Goal: Find specific page/section: Find specific page/section

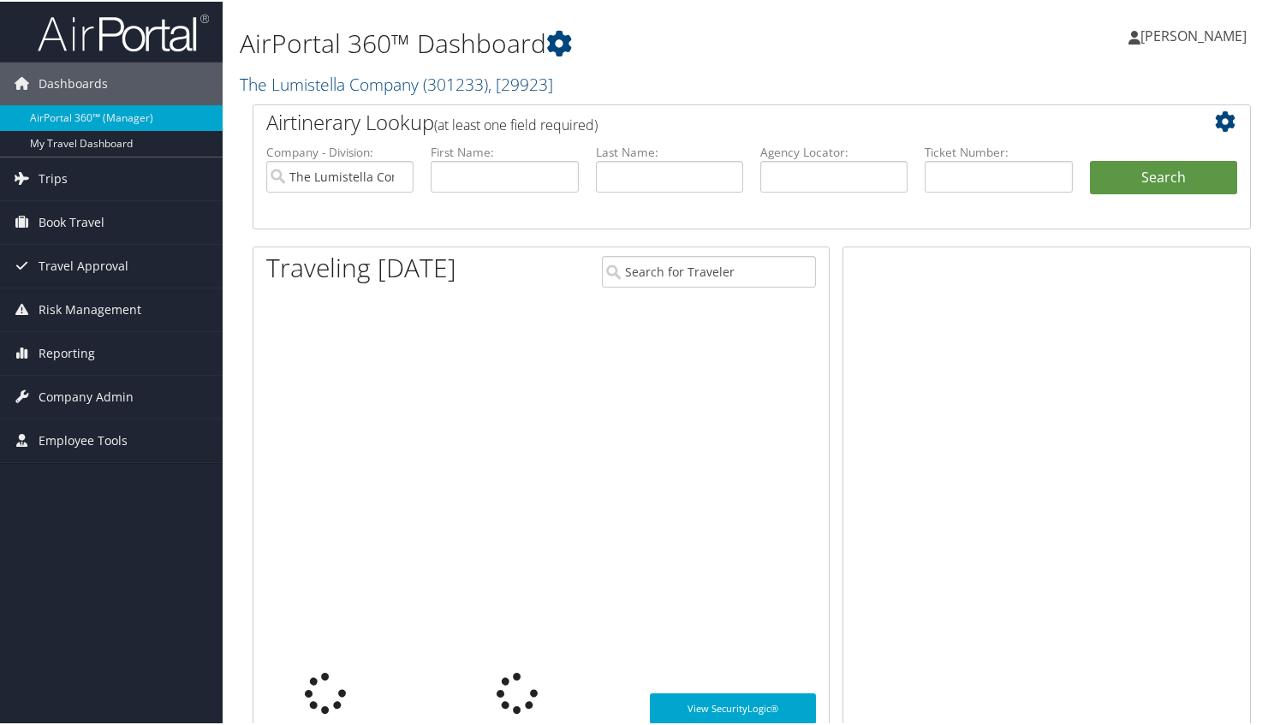
click at [1182, 30] on span "[PERSON_NAME]" at bounding box center [1193, 34] width 106 height 19
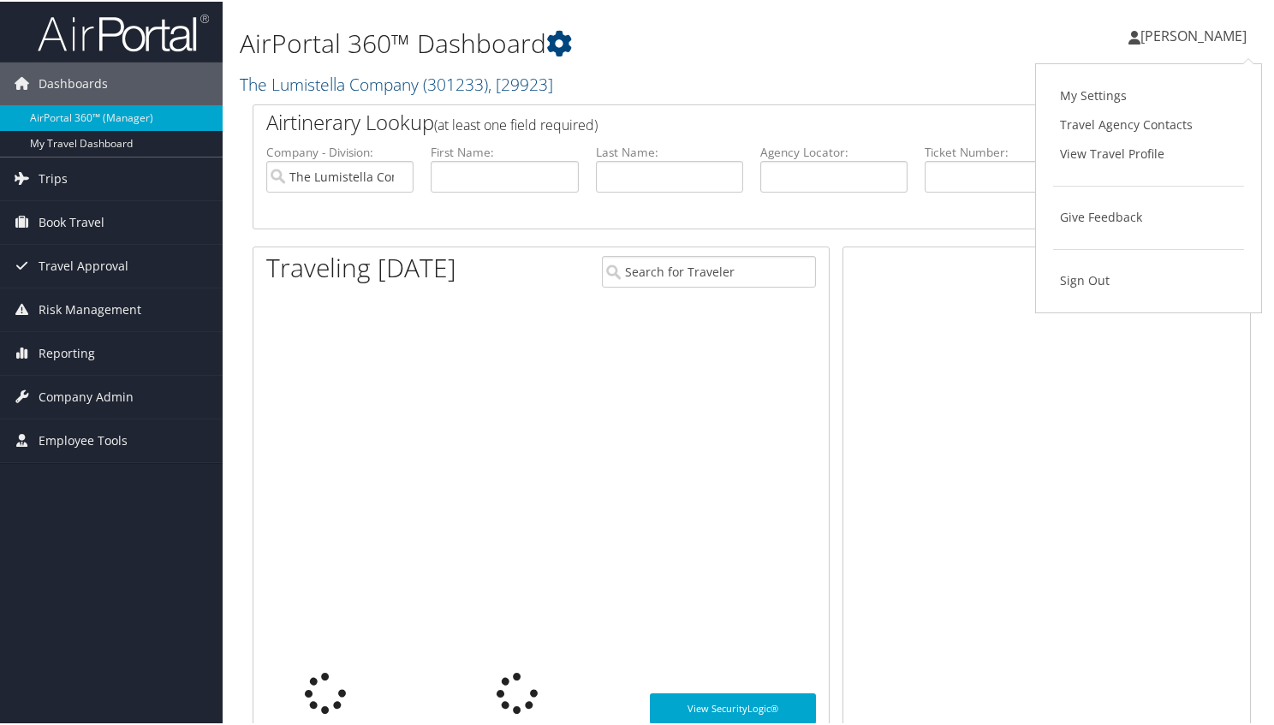
click at [1139, 152] on link "View Travel Profile" at bounding box center [1148, 152] width 191 height 29
